Goal: Find specific page/section: Find specific page/section

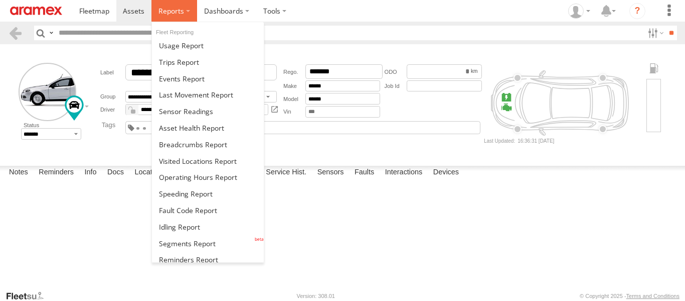
click at [189, 12] on label at bounding box center [175, 11] width 46 height 22
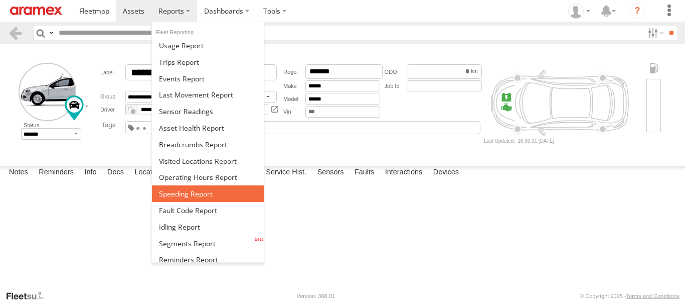
click at [210, 188] on link at bounding box center [208, 193] width 112 height 17
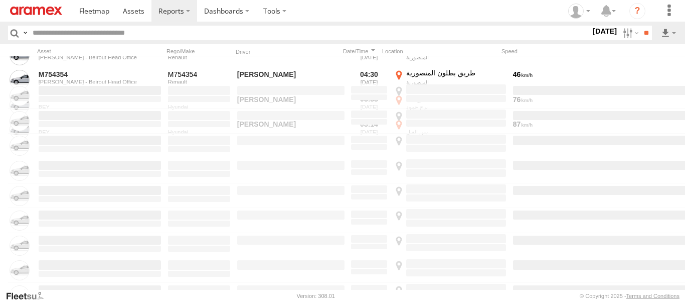
scroll to position [4922, 0]
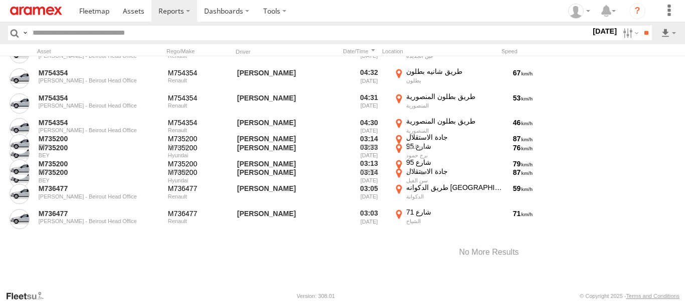
click at [591, 37] on div "25 Sep 25 S M T W T F S S M T W T" at bounding box center [605, 33] width 28 height 15
click at [591, 34] on label "25 Sep 25" at bounding box center [605, 31] width 28 height 11
click at [0, 0] on label at bounding box center [0, 0] width 0 height 0
click at [645, 33] on input "**" at bounding box center [647, 33] width 12 height 15
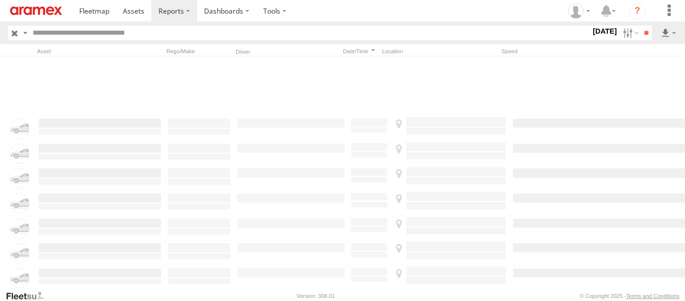
scroll to position [9883, 0]
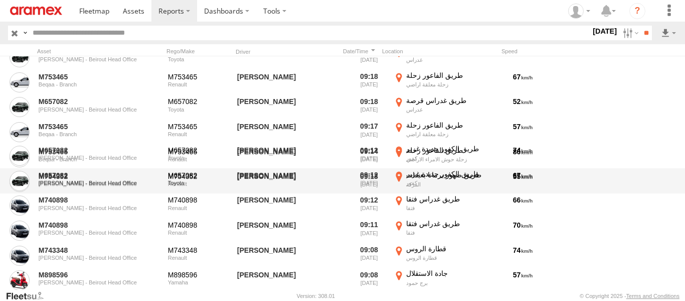
click at [321, 180] on div "Roni Elhissa" at bounding box center [291, 180] width 110 height 23
